Goal: Use online tool/utility

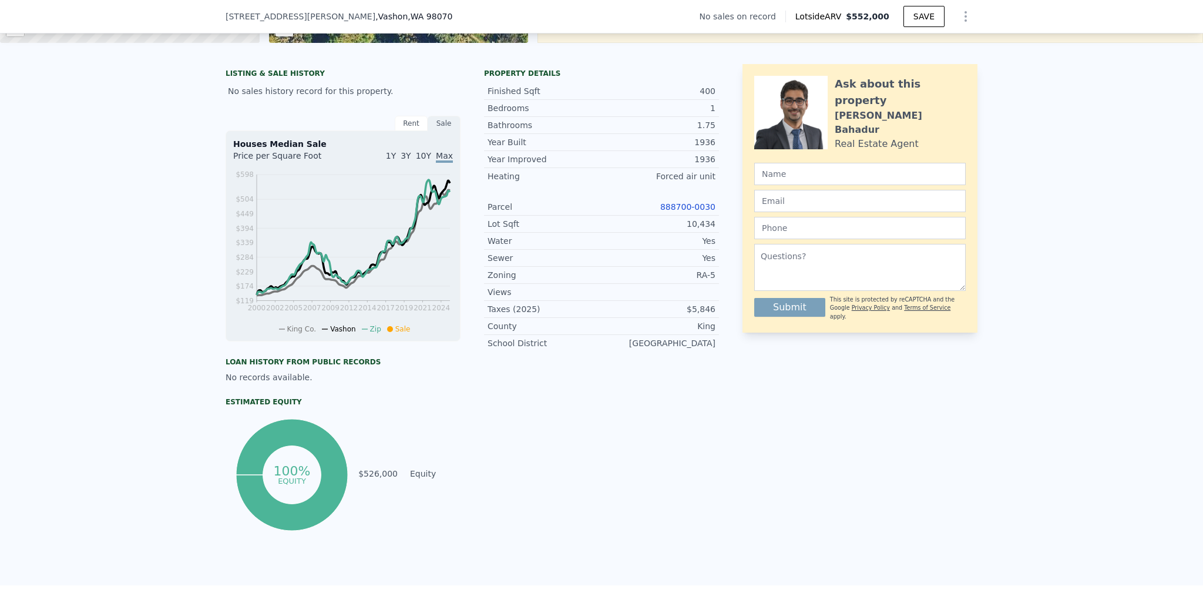
scroll to position [54, 0]
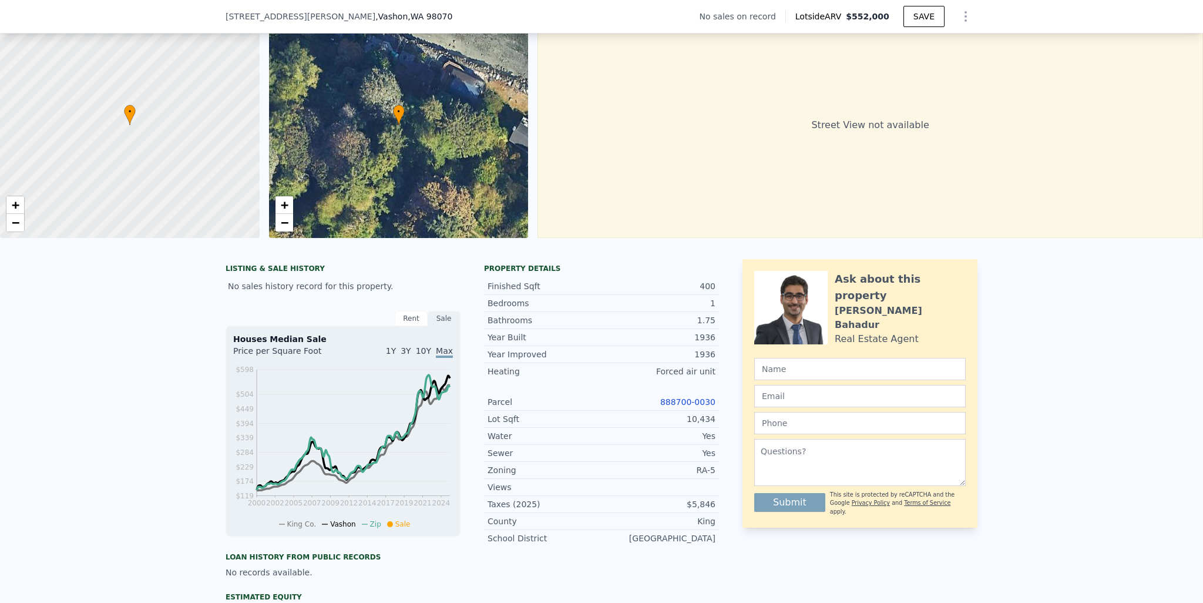
click at [680, 406] on link "888700-0030" at bounding box center [687, 401] width 55 height 9
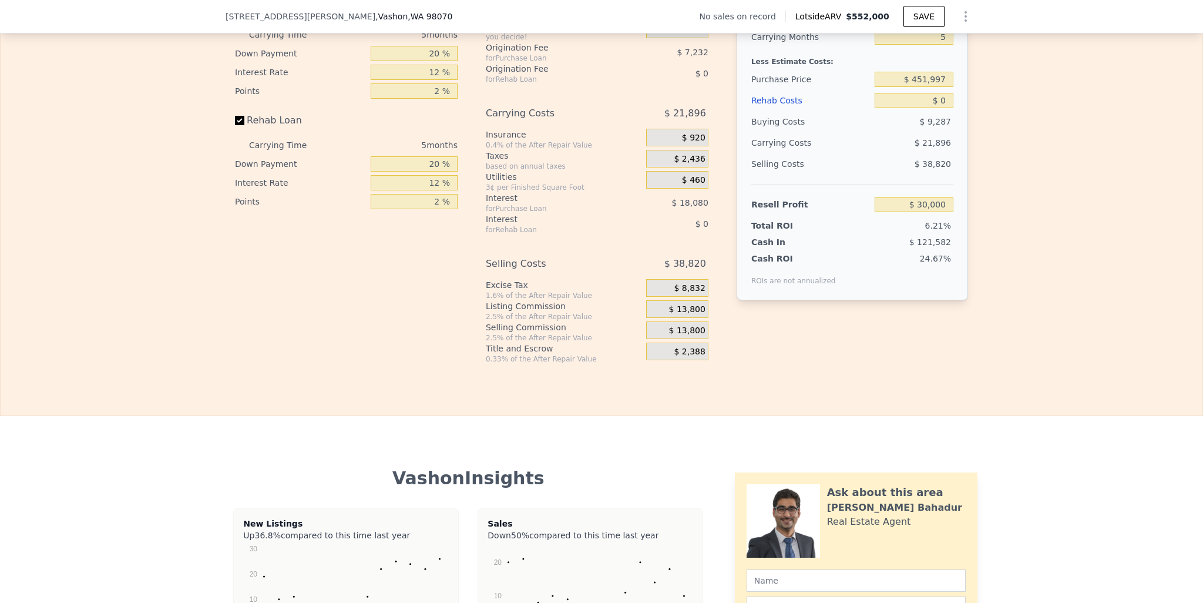
scroll to position [1522, 0]
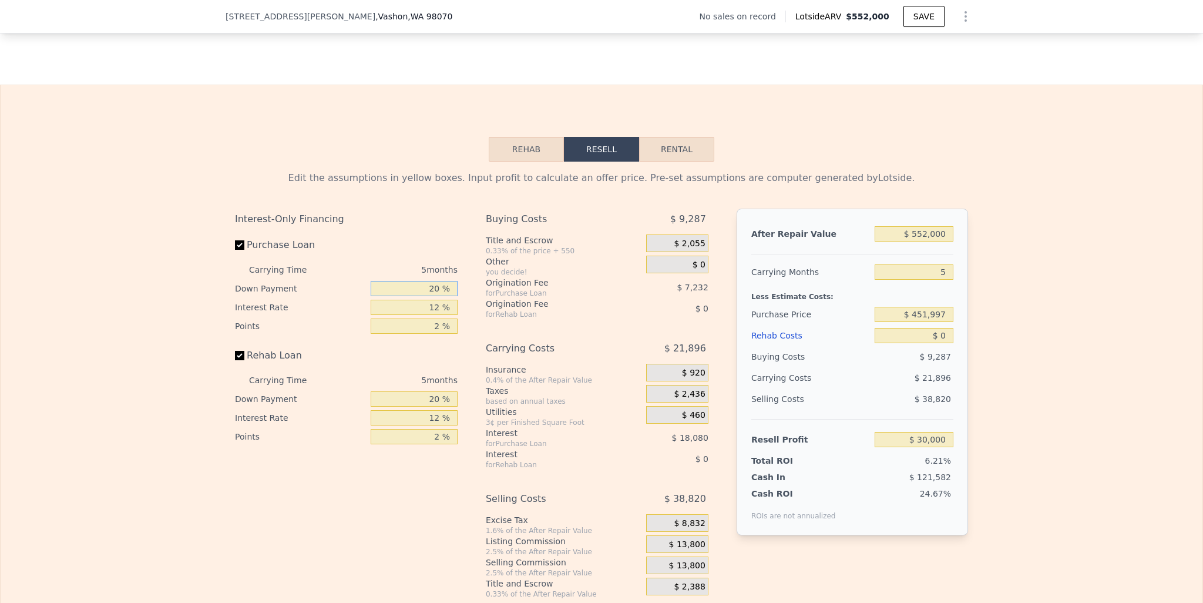
click at [428, 293] on input "20 %" at bounding box center [414, 288] width 87 height 15
type input "1 %"
type input "$ 23,987"
type input "10 %"
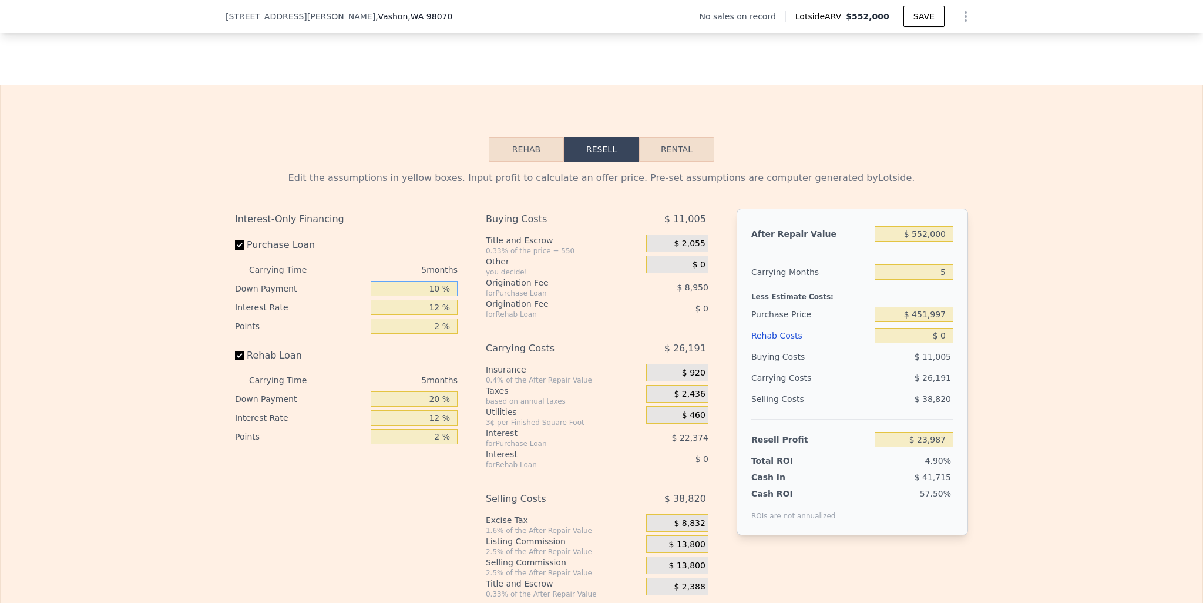
type input "$ 26,836"
type input "10 %"
click at [428, 308] on input "12 %" at bounding box center [414, 307] width 87 height 15
type input "1 %"
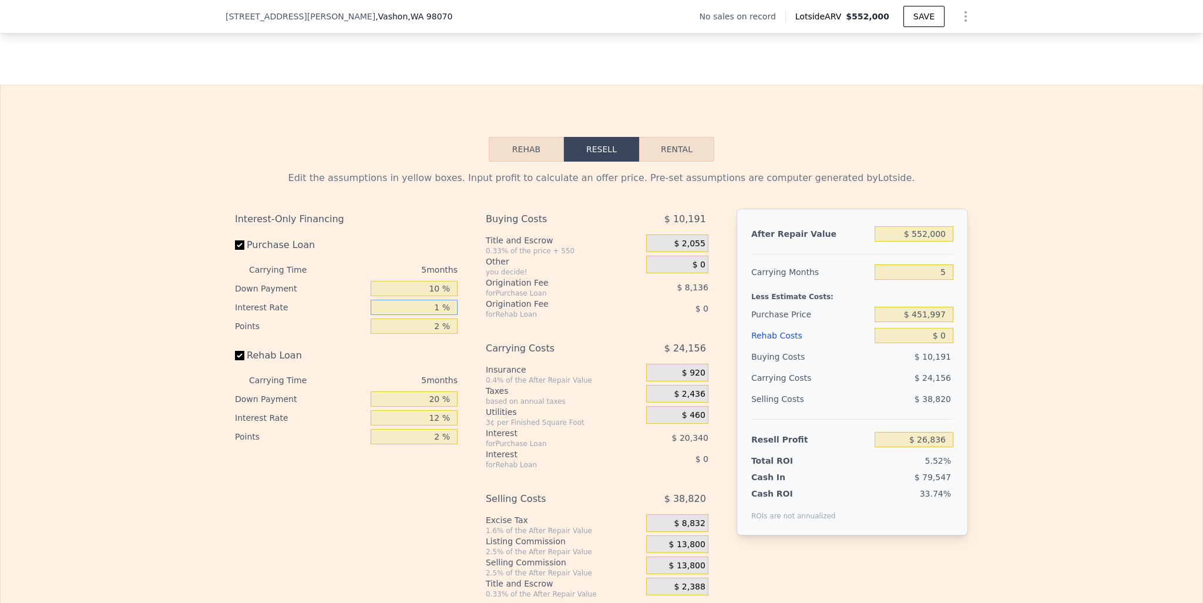
type input "$ 45,481"
type input "10 %"
type input "$ 30,226"
type input "10 %"
click at [428, 333] on input "2 %" at bounding box center [414, 325] width 87 height 15
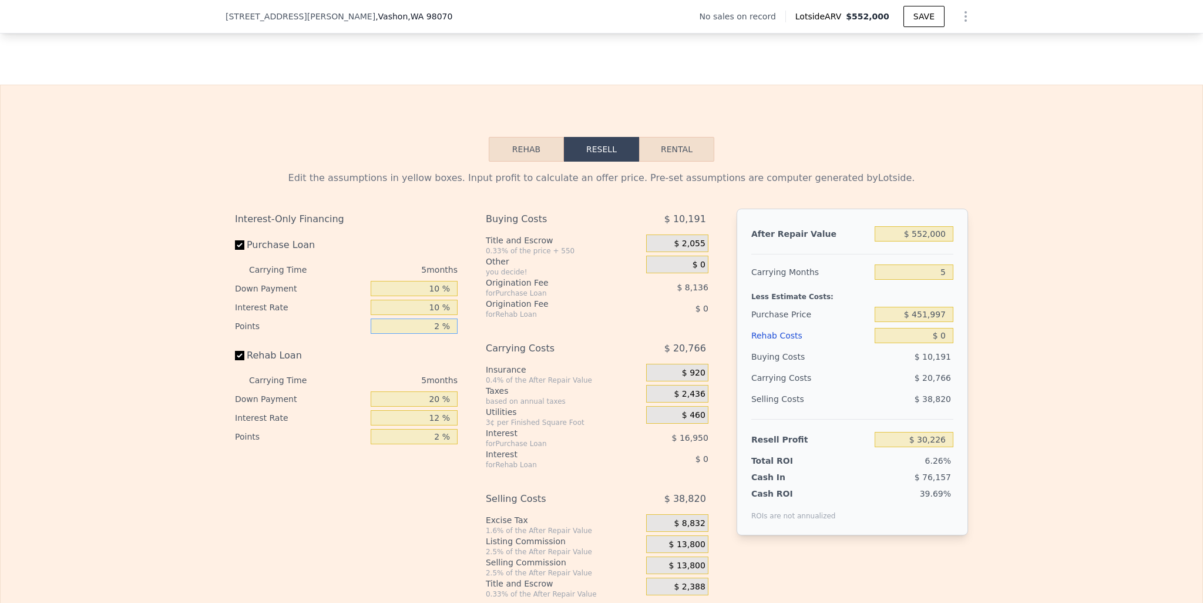
type input "12 %"
type input "-$ 10,454"
type input "1.2 %"
type input "$ 33,480"
type input "1.2 %"
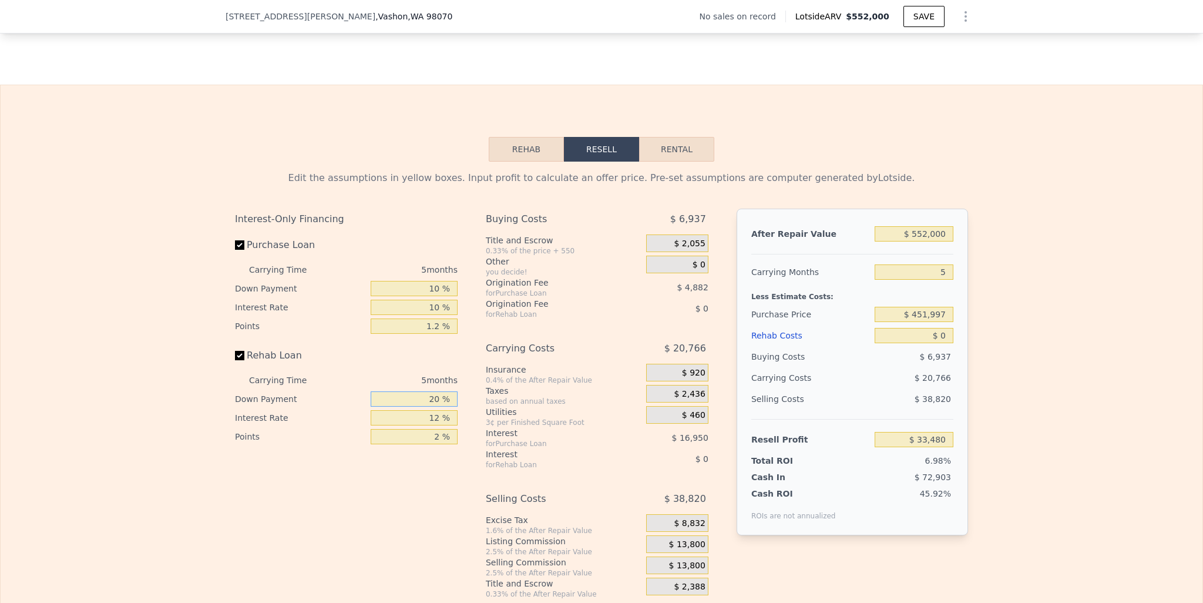
click at [425, 405] on input "20 %" at bounding box center [414, 398] width 87 height 15
type input "10 %"
click at [430, 425] on input "12 %" at bounding box center [414, 417] width 87 height 15
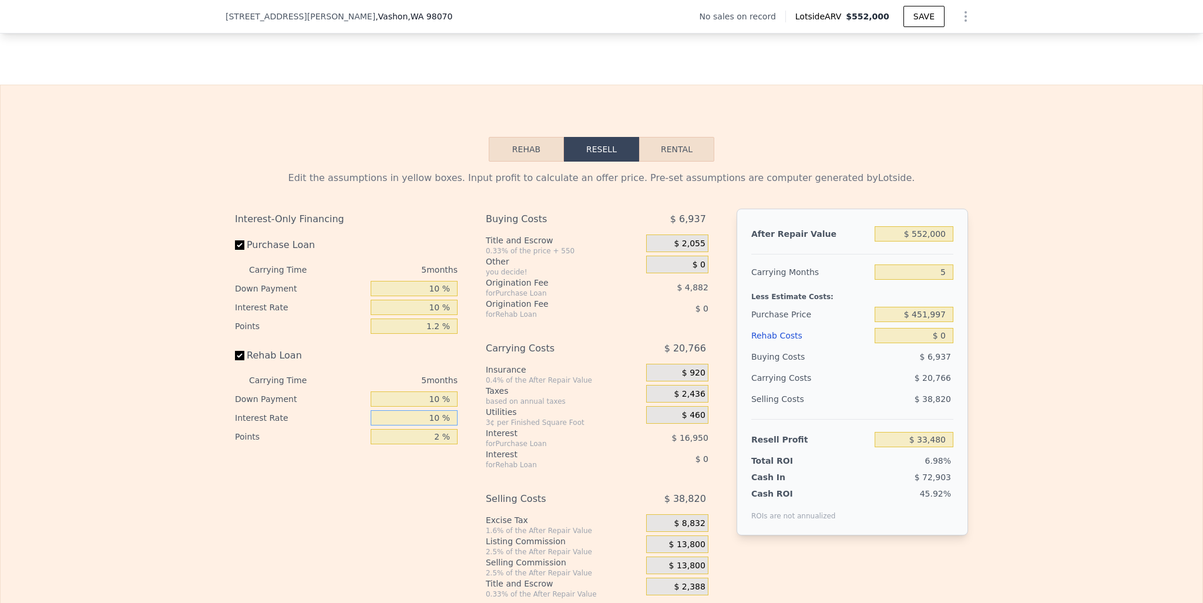
type input "10 %"
click at [426, 443] on input "2 %" at bounding box center [414, 436] width 87 height 15
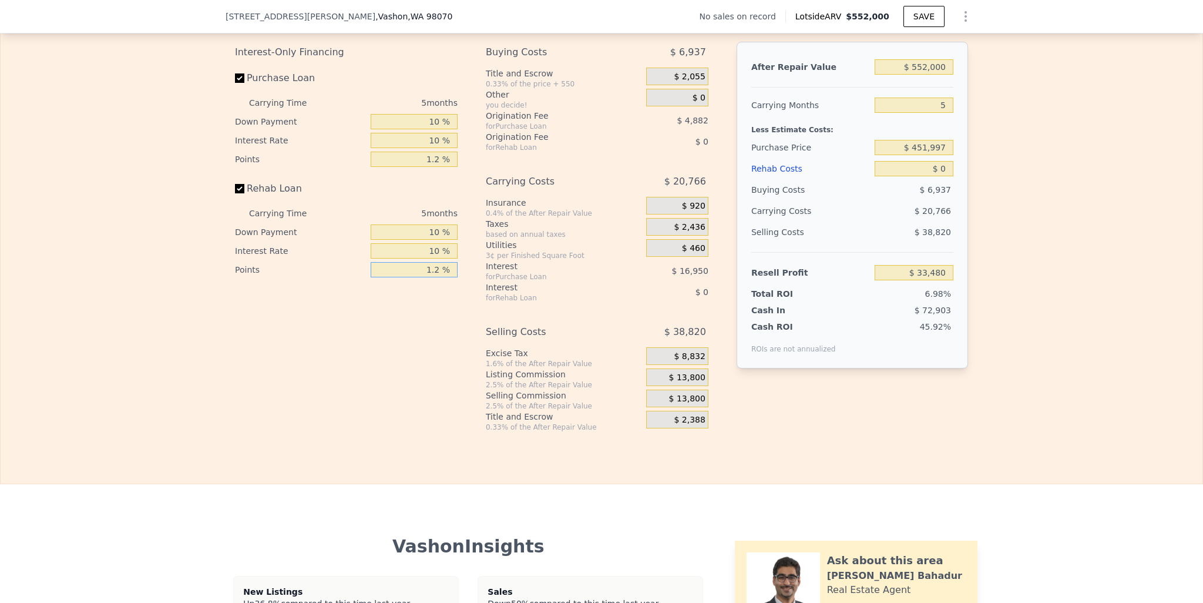
scroll to position [1581, 0]
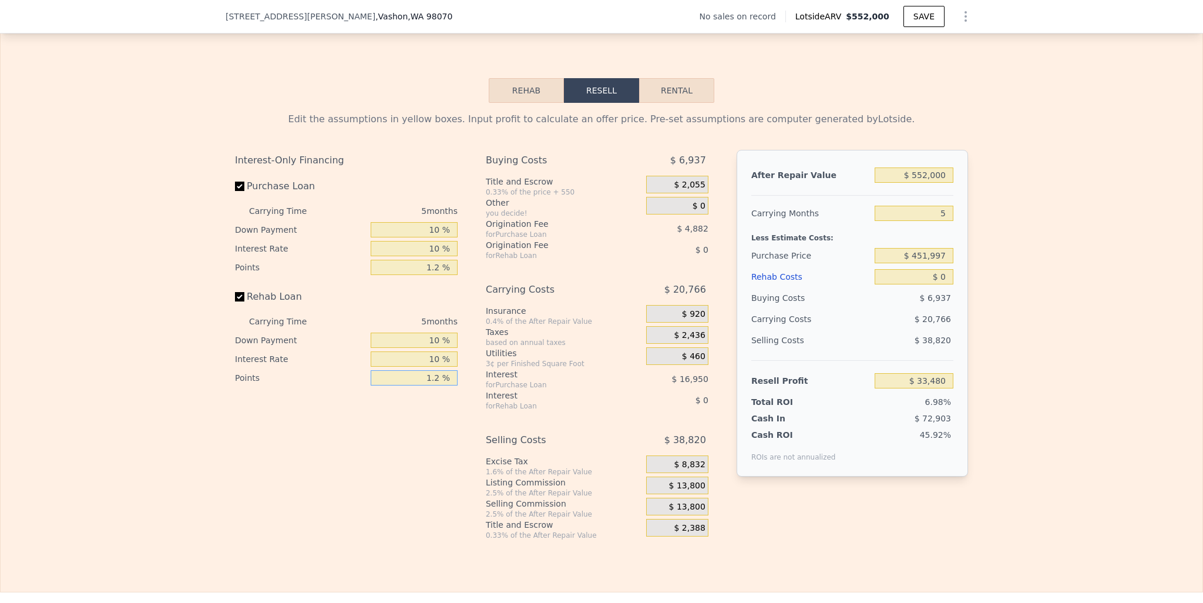
type input "1.2 %"
click at [918, 174] on input "$ 552,000" at bounding box center [913, 174] width 79 height 15
type input "$ 7"
type input "-$ 479,323"
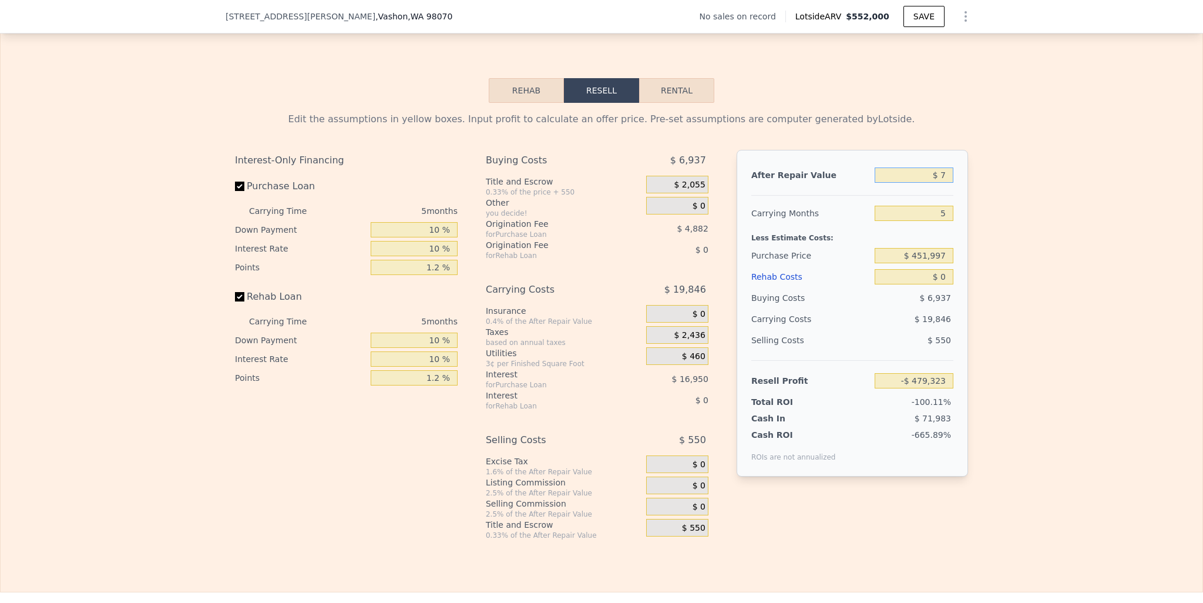
type input "$ 75"
type input "-$ 479,260"
type input "$ 750"
type input "-$ 478,633"
type input "$ 7,500"
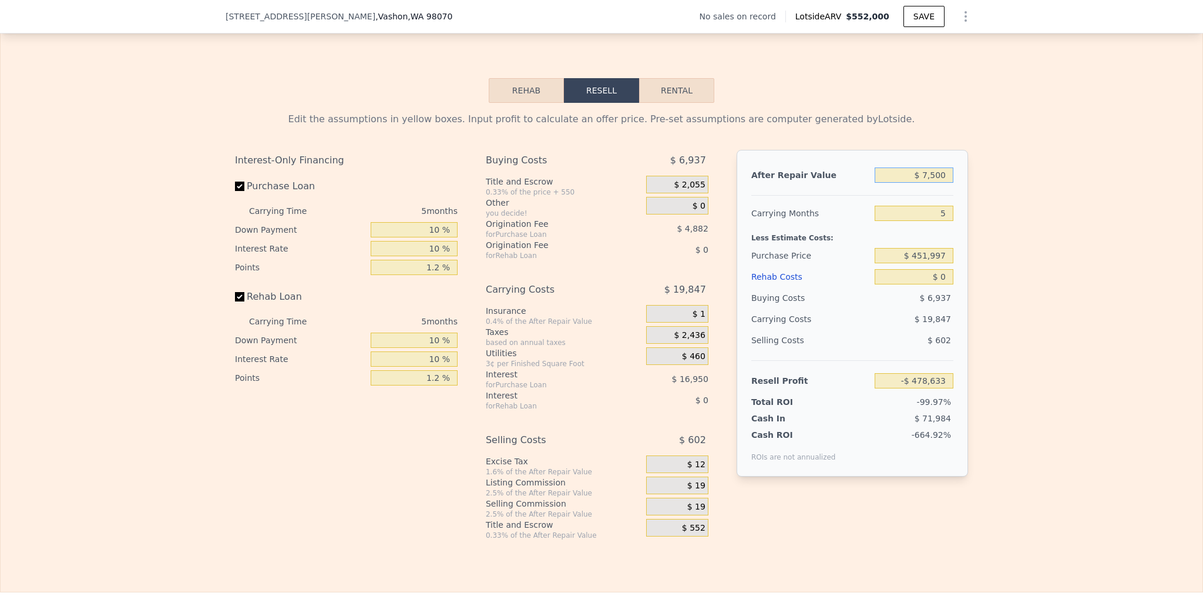
type input "-$ 472,364"
type input "$ 75,000"
type input "-$ 409,655"
type input "$ 750,000"
type input "$ 217,422"
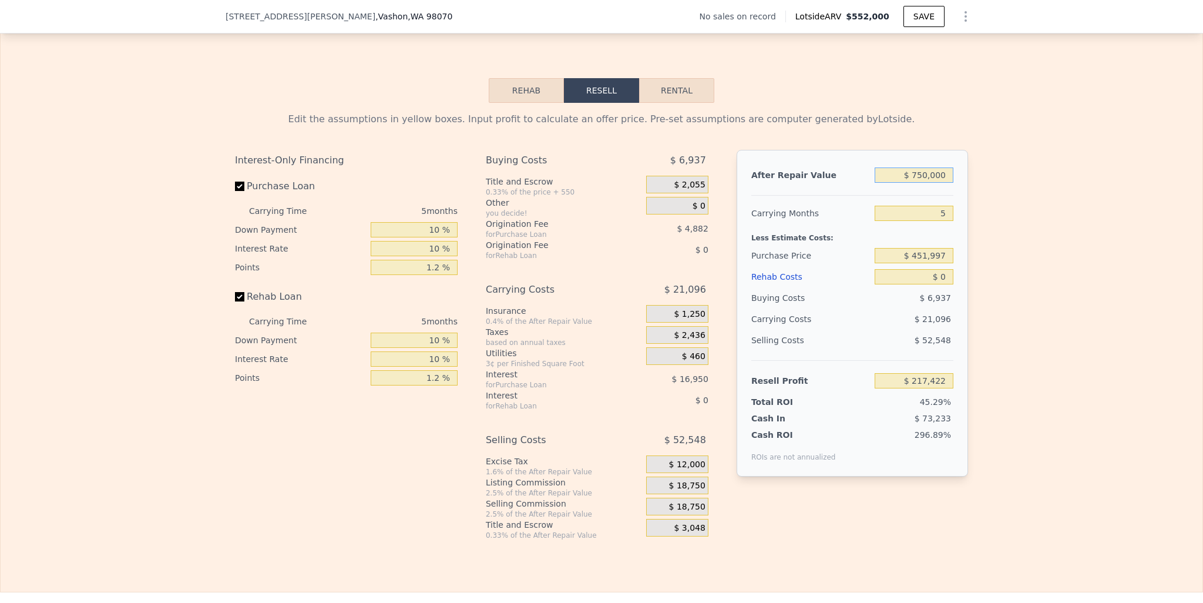
type input "$ 750,000"
click at [879, 329] on div "$ 21,096" at bounding box center [891, 318] width 124 height 21
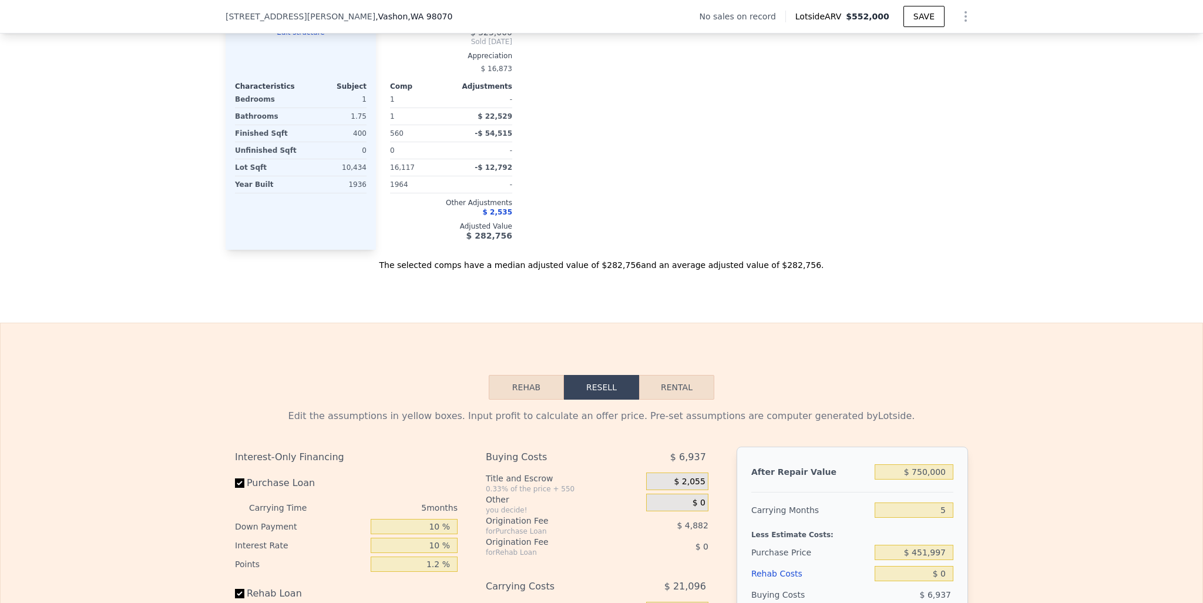
scroll to position [1522, 0]
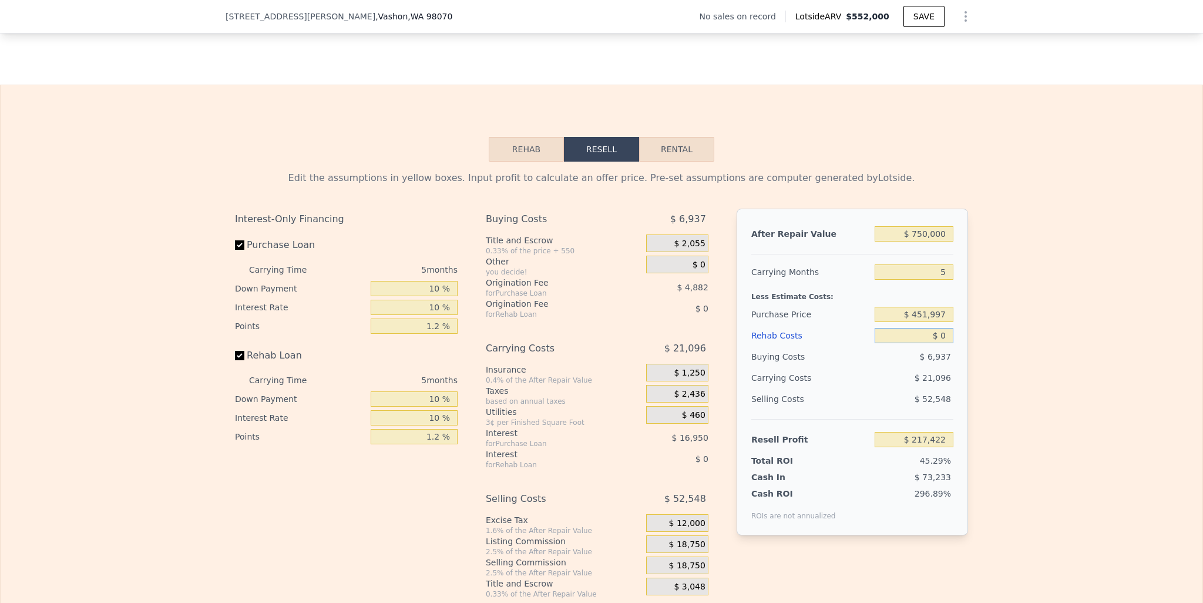
click at [937, 341] on input "$ 0" at bounding box center [913, 335] width 79 height 15
type input "$ 8"
type input "$ 217,414"
type input "$ 85"
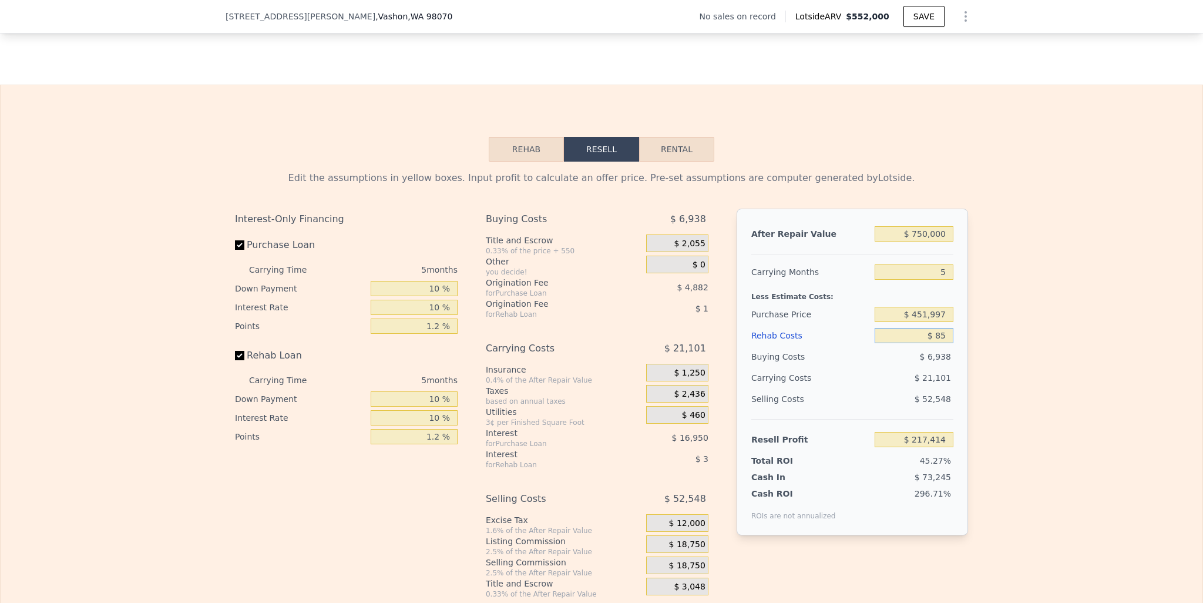
type input "$ 217,331"
type input "$ 850"
type input "$ 216,533"
type input "$ 8,500"
type input "$ 208,510"
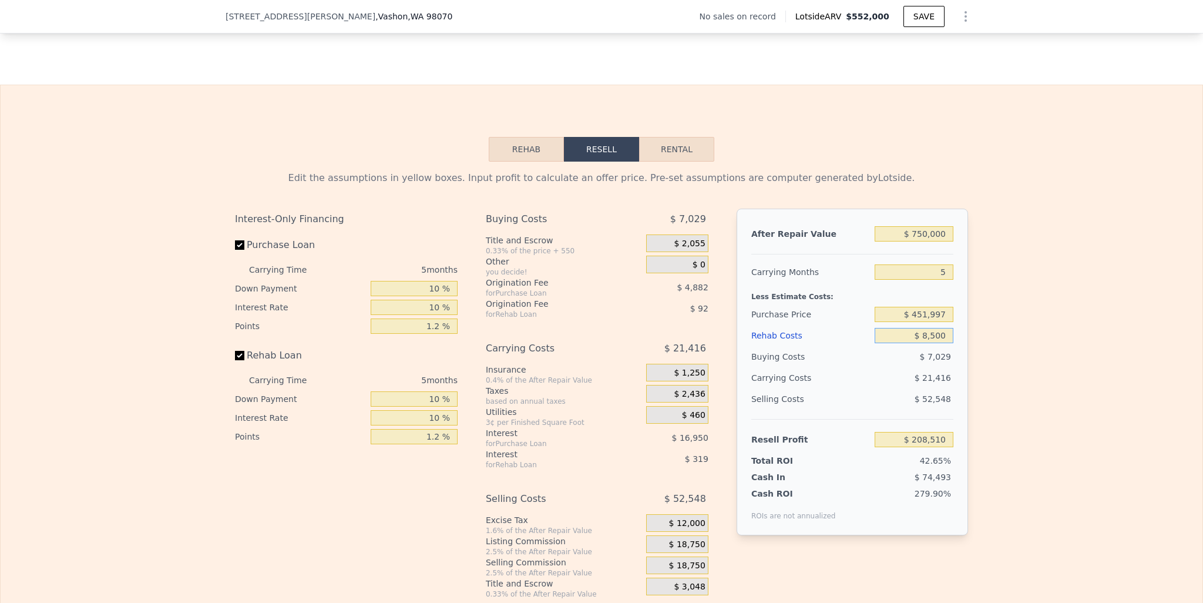
type input "$ 85,000"
type input "$ 128,314"
type input "$ 85,000"
click at [898, 388] on div "$ 24,286" at bounding box center [891, 377] width 124 height 21
click at [918, 237] on input "$ 750,000" at bounding box center [913, 233] width 79 height 15
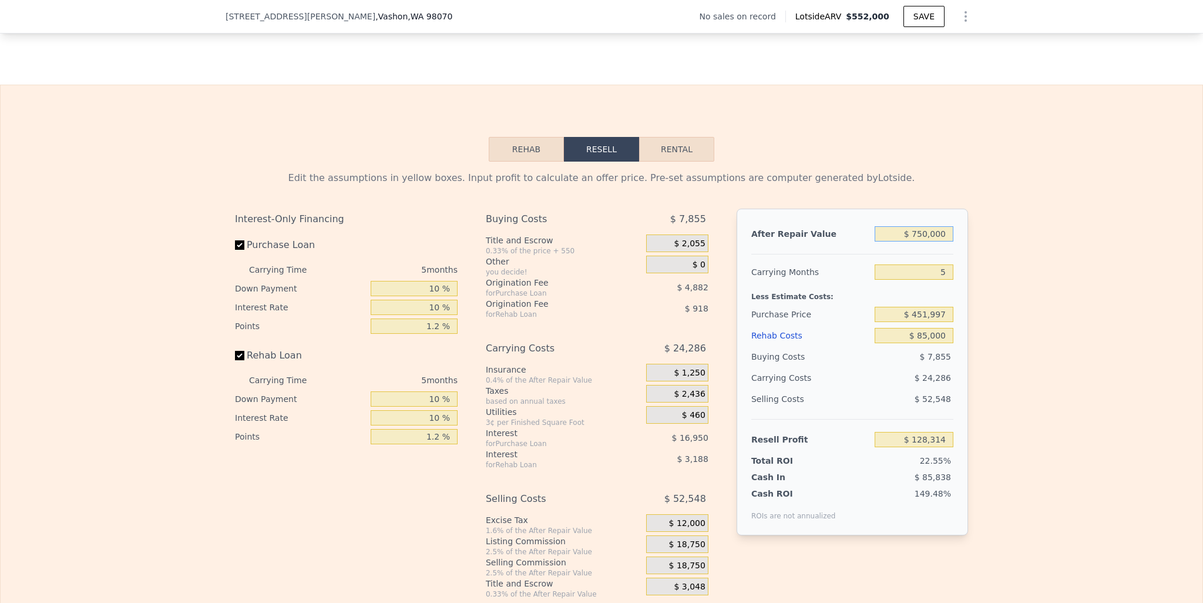
click at [918, 237] on input "$ 750,000" at bounding box center [913, 233] width 79 height 15
type input "$ 7"
type input "-$ 568,431"
type input "$ 70"
type input "-$ 568,373"
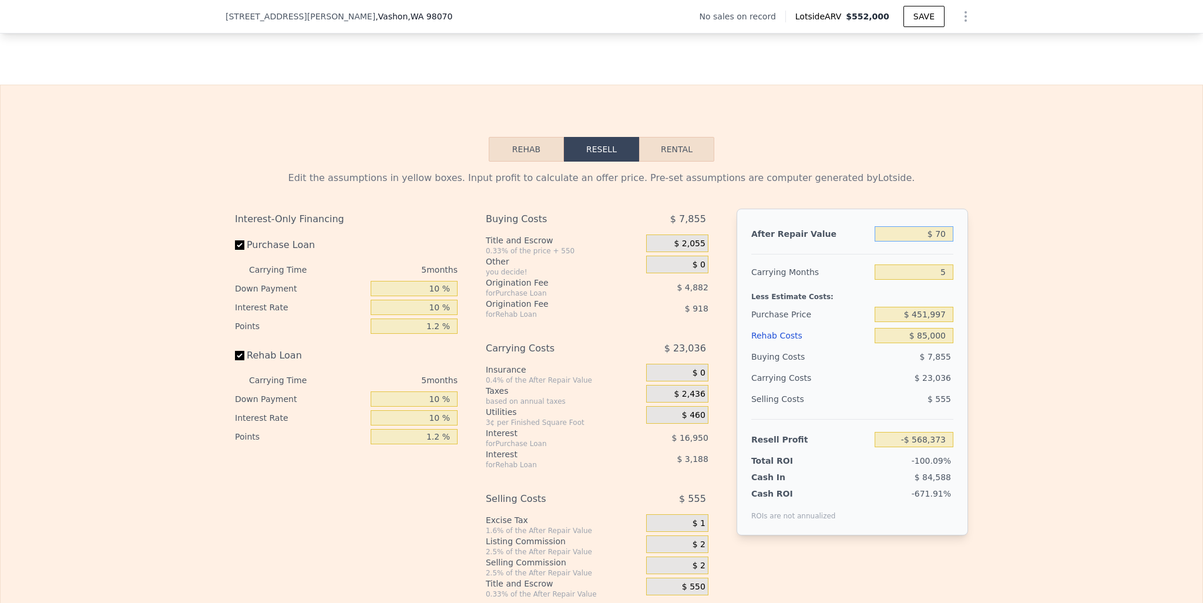
type input "$ 700"
type input "-$ 567,788"
type input "$ 7,000"
type input "-$ 561,935"
type input "$ 70,000"
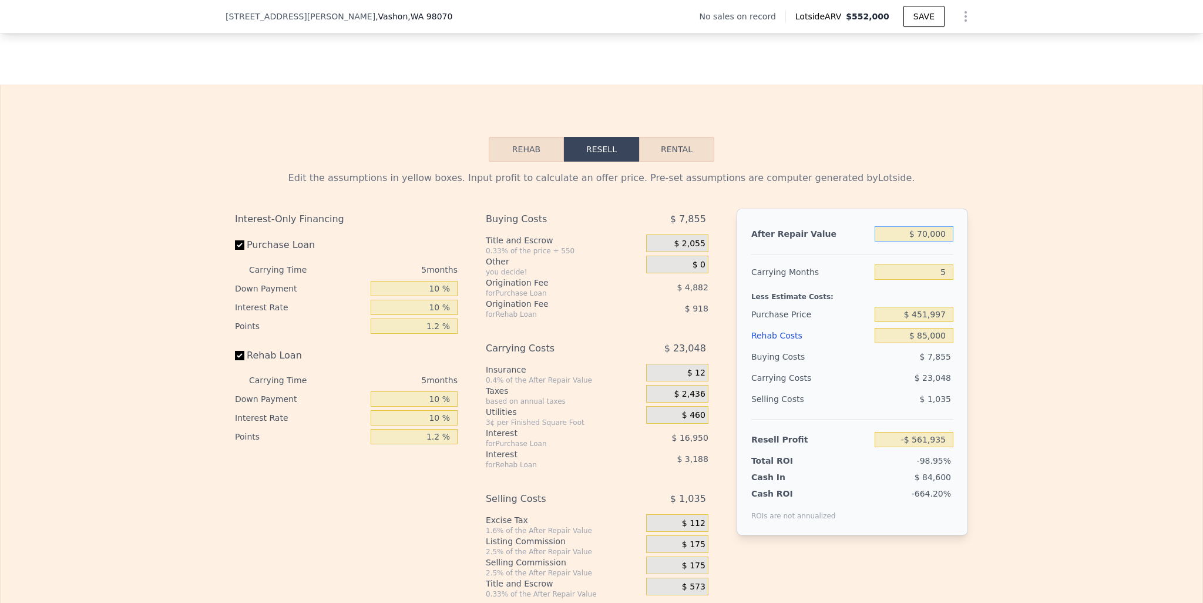
type input "-$ 503,408"
type input "$ 700,000"
type input "$ 81,864"
type input "$ 700,000"
click at [886, 386] on div "$ 24,203" at bounding box center [891, 377] width 124 height 21
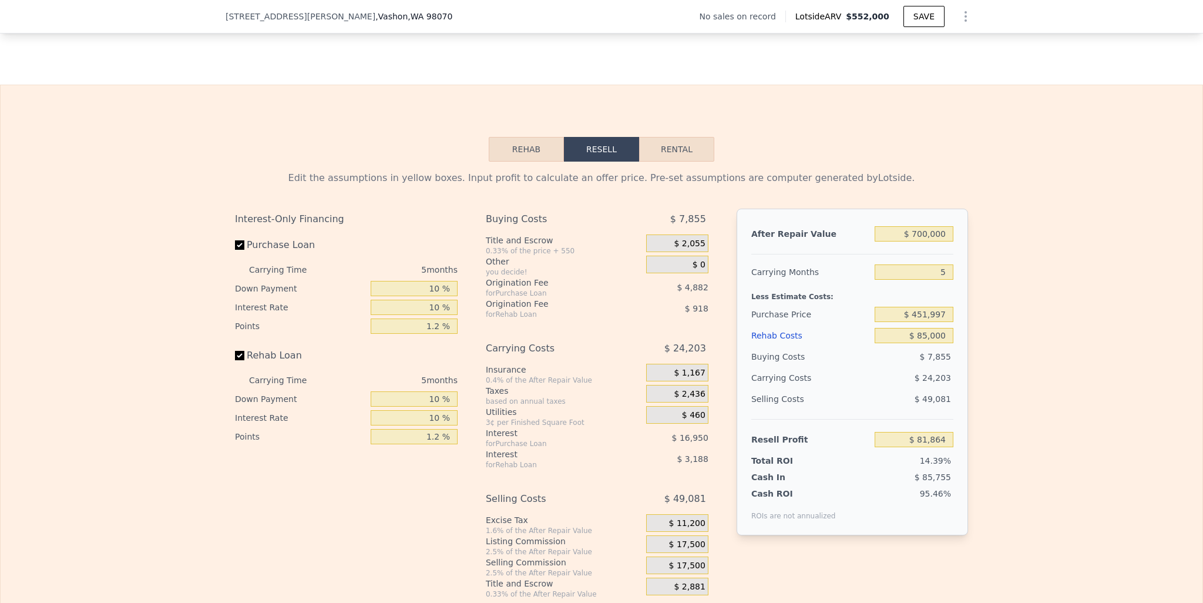
click at [893, 381] on div "$ 24,203" at bounding box center [891, 377] width 124 height 21
click at [933, 270] on div "5" at bounding box center [913, 271] width 79 height 21
click at [934, 273] on input "5" at bounding box center [913, 271] width 79 height 15
click at [933, 339] on input "$ 85,000" at bounding box center [913, 335] width 79 height 15
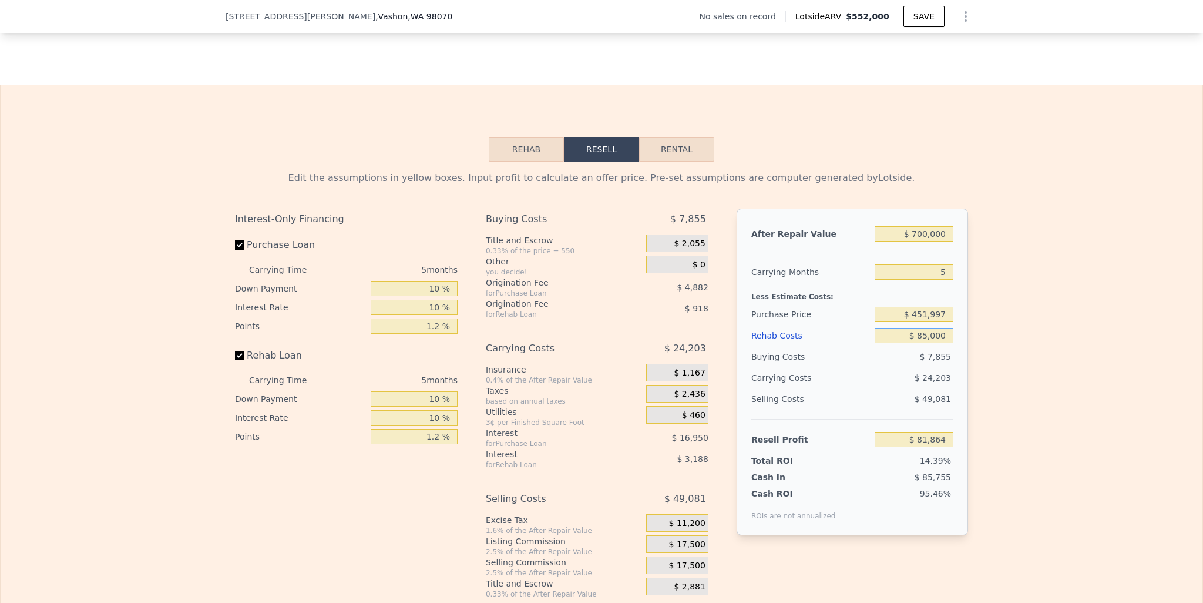
type input "$ 1"
type input "$ 170,971"
type input "$ 10"
type input "$ 170,962"
type input "$ 100"
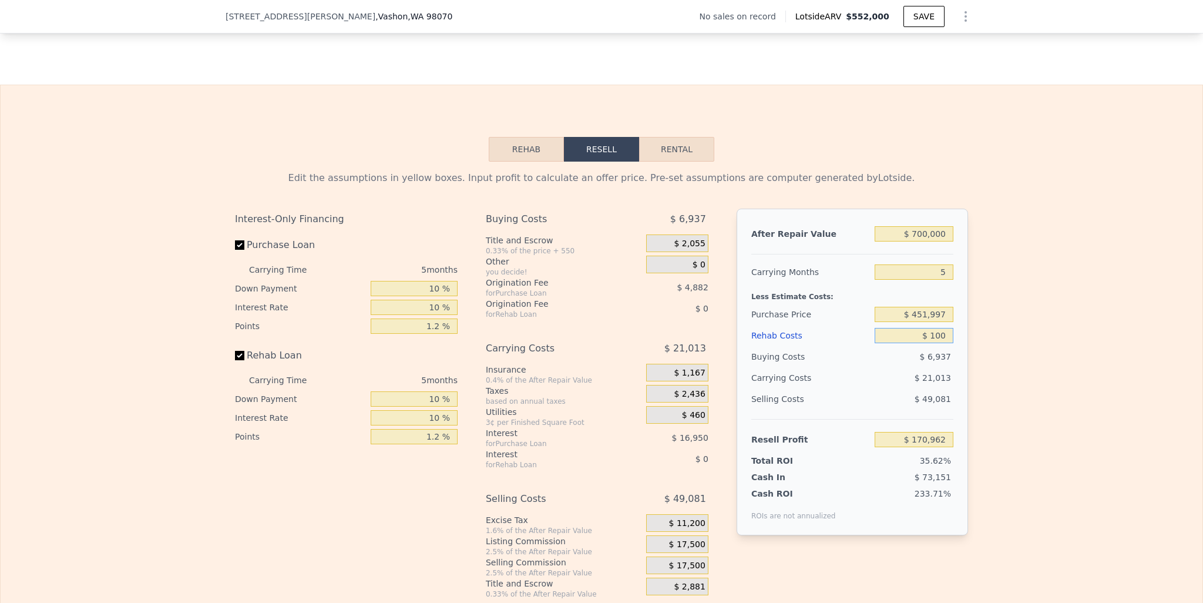
type input "$ 170,866"
type input "$ 1,000"
type input "$ 169,921"
type input "$ 10,000"
type input "$ 160,489"
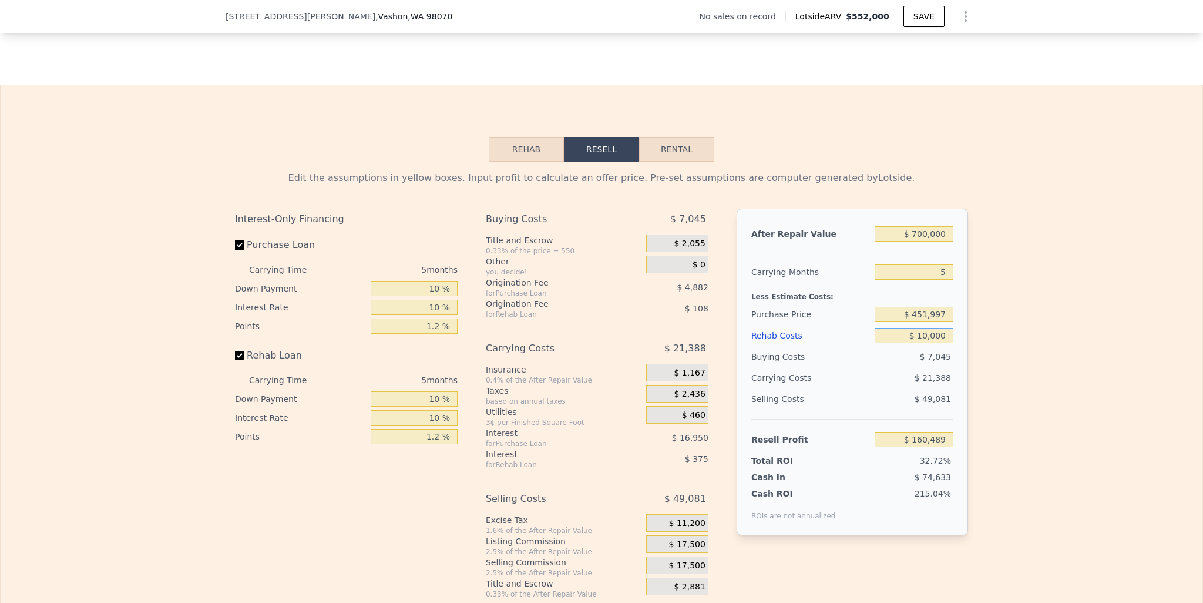
type input "$ 100,000"
type input "$ 66,142"
type input "$ 100,000"
click at [881, 400] on div "$ 49,081" at bounding box center [913, 398] width 79 height 21
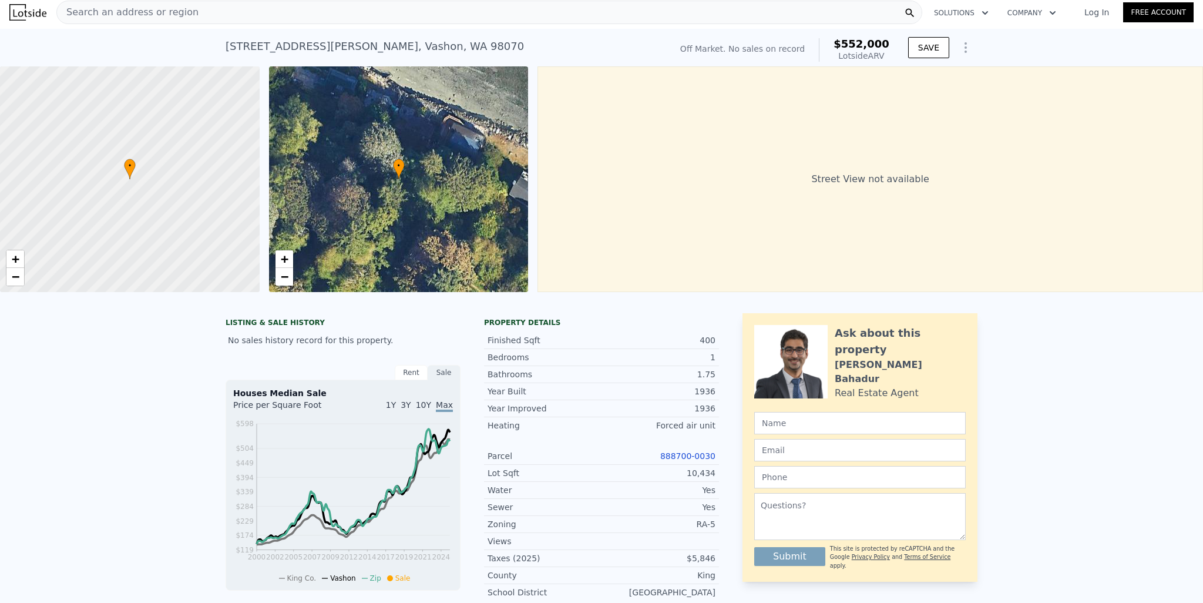
scroll to position [0, 0]
